Goal: Information Seeking & Learning: Learn about a topic

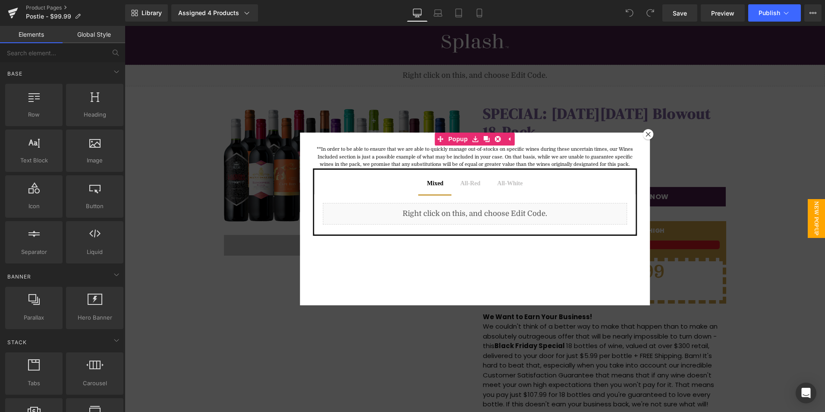
click at [644, 130] on div at bounding box center [648, 134] width 10 height 10
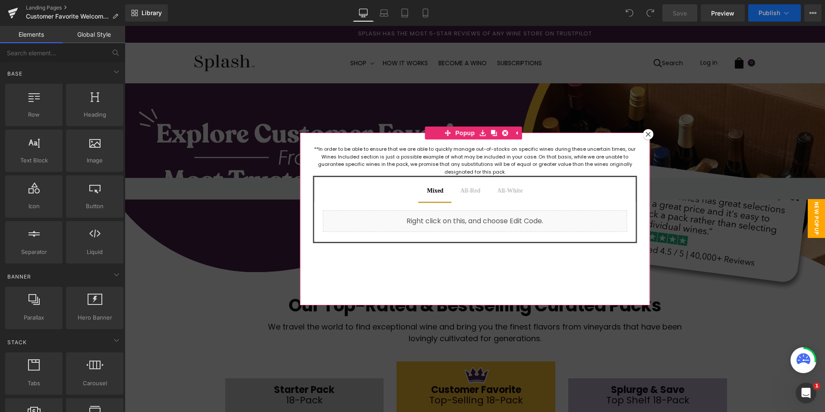
click at [646, 133] on icon at bounding box center [648, 134] width 5 height 5
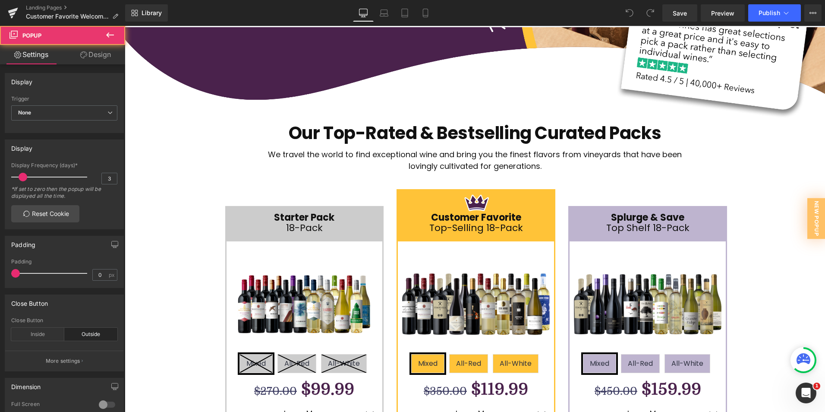
scroll to position [173, 0]
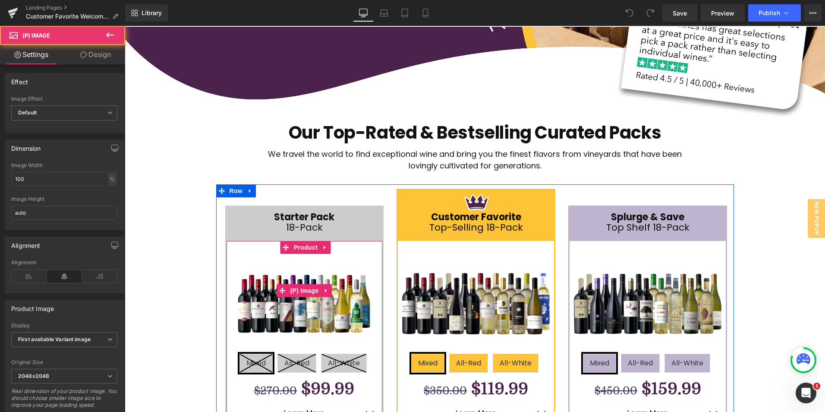
click at [302, 278] on img at bounding box center [305, 291] width 148 height 100
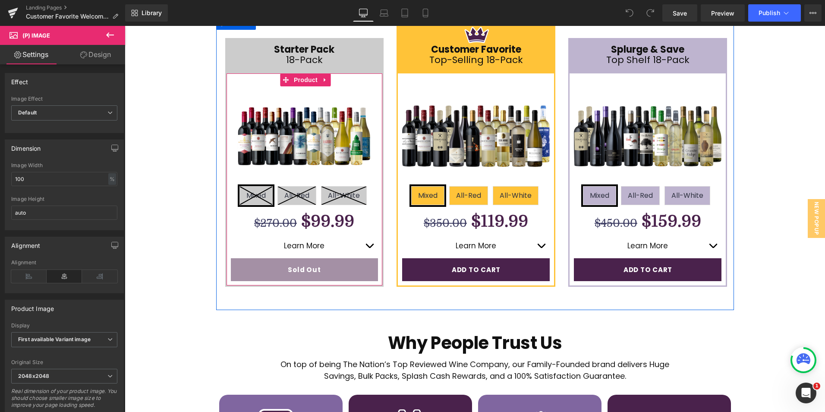
scroll to position [345, 0]
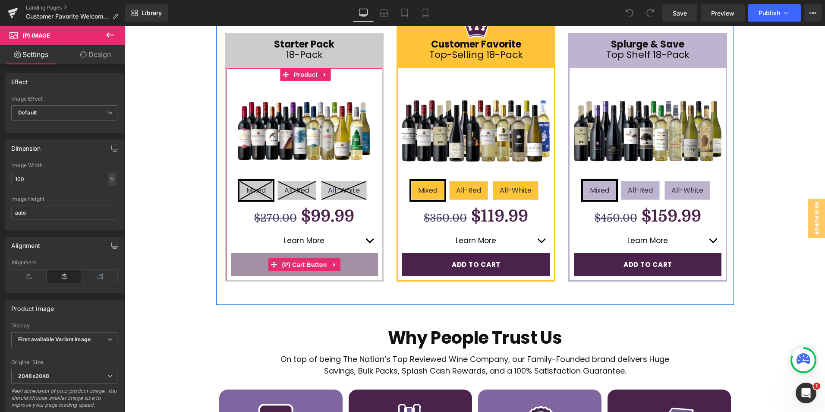
click at [285, 255] on button "Sold Out" at bounding box center [305, 264] width 148 height 23
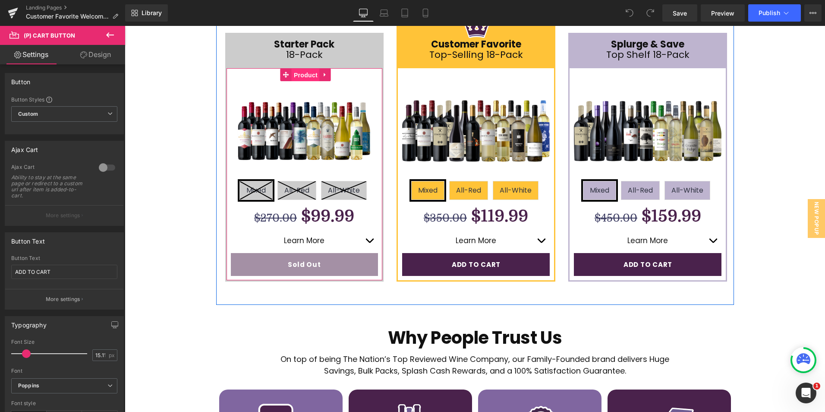
click at [299, 70] on span "Product" at bounding box center [306, 75] width 28 height 13
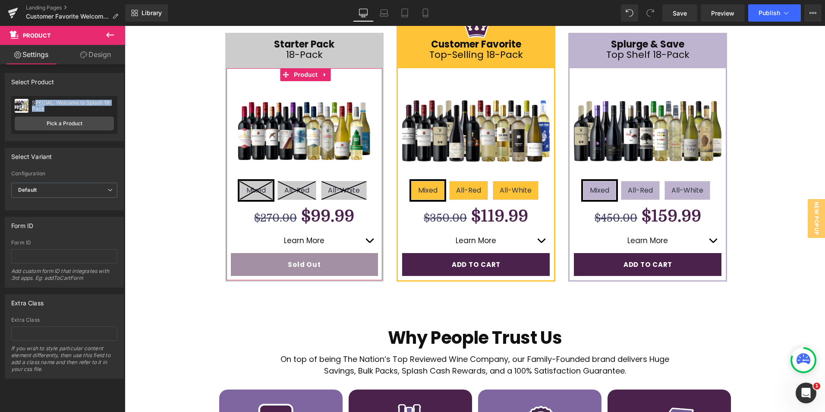
drag, startPoint x: 64, startPoint y: 109, endPoint x: 35, endPoint y: 98, distance: 31.1
click at [35, 98] on div "SPECIAL: Welcome to Splash 18-Pack SPECIAL: Welcome to Splash 18-Pack Pick a Pr…" at bounding box center [64, 115] width 106 height 38
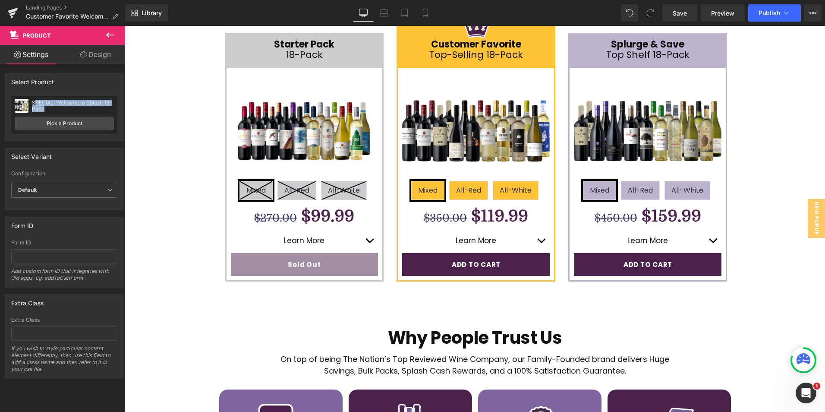
copy div "PECIAL: Welcome to Splash 18-Pack"
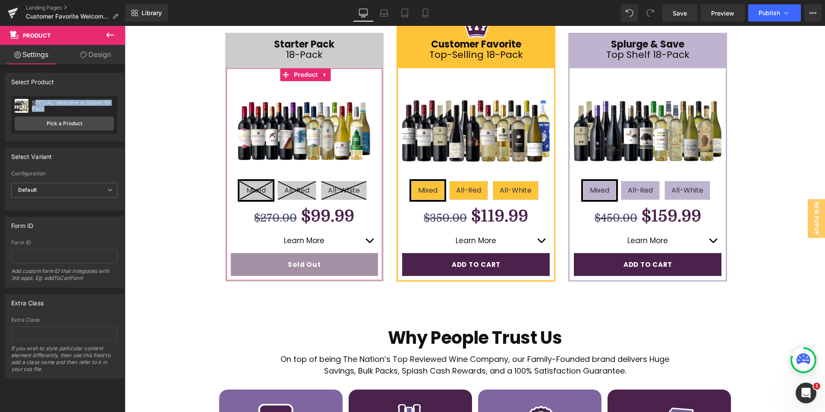
click at [60, 111] on div "SPECIAL: Welcome to Splash 18-Pack" at bounding box center [73, 106] width 82 height 12
drag, startPoint x: 59, startPoint y: 109, endPoint x: 31, endPoint y: 103, distance: 28.4
click at [30, 103] on div "SPECIAL: Welcome to Splash 18-Pack SPECIAL: Welcome to Splash 18-Pack" at bounding box center [64, 105] width 99 height 13
copy div "SPECIAL: Welcome to Splash 18-Pack"
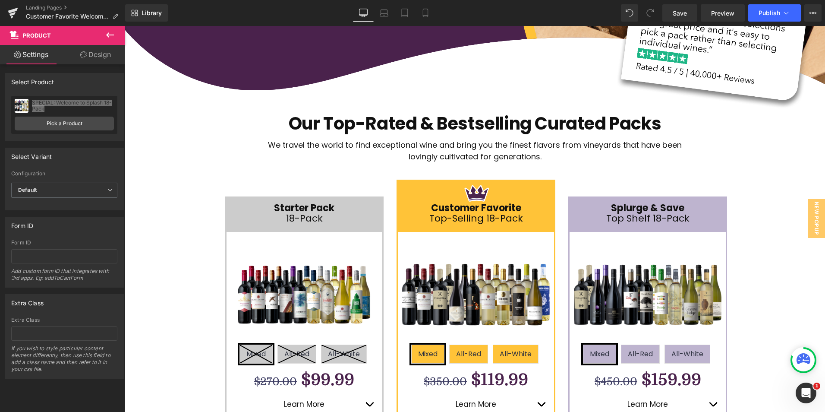
scroll to position [173, 0]
